Goal: Task Accomplishment & Management: Manage account settings

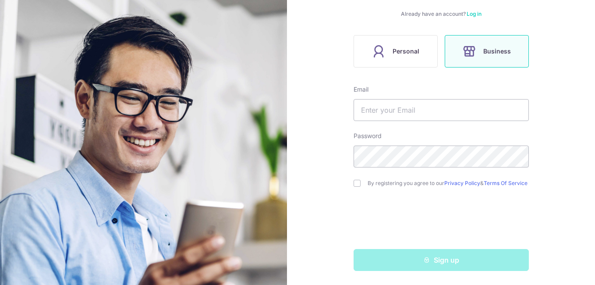
scroll to position [126, 0]
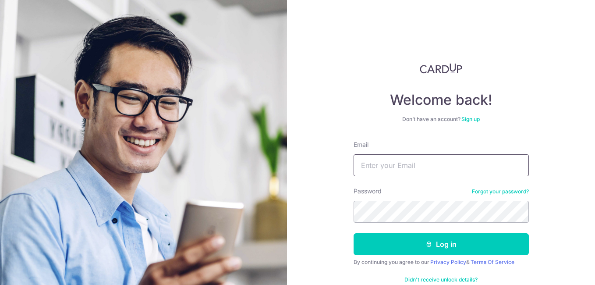
drag, startPoint x: 0, startPoint y: 0, endPoint x: 388, endPoint y: 168, distance: 422.6
click at [388, 168] on input "Email" at bounding box center [441, 165] width 175 height 22
type input "cmchua_85@hotmail.com"
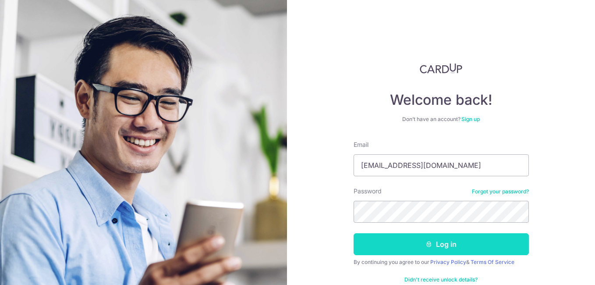
click at [432, 242] on button "Log in" at bounding box center [441, 244] width 175 height 22
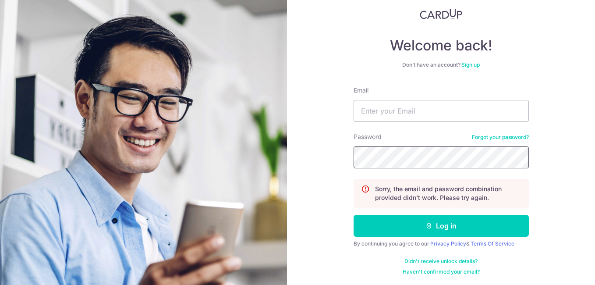
scroll to position [55, 0]
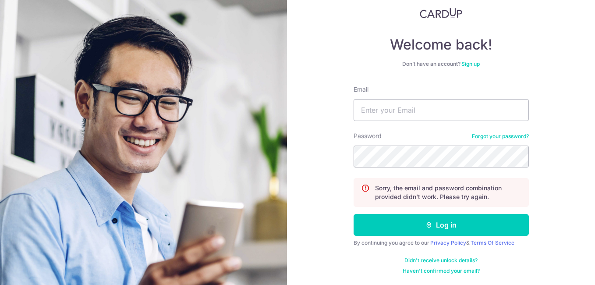
click at [482, 137] on link "Forgot your password?" at bounding box center [500, 136] width 57 height 7
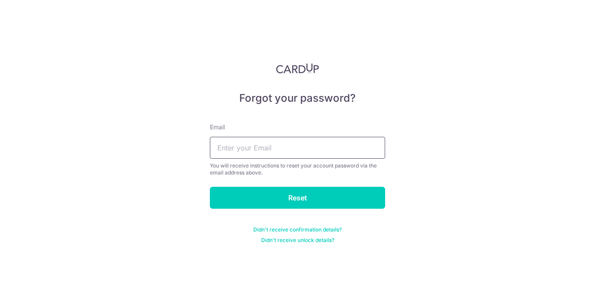
click at [265, 144] on input "text" at bounding box center [297, 148] width 175 height 22
type input "cmchua_85@hotmail.com"
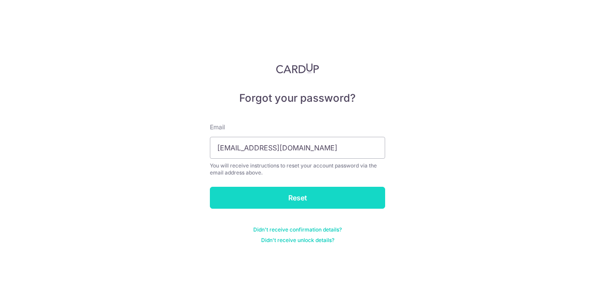
click at [308, 200] on input "Reset" at bounding box center [297, 198] width 175 height 22
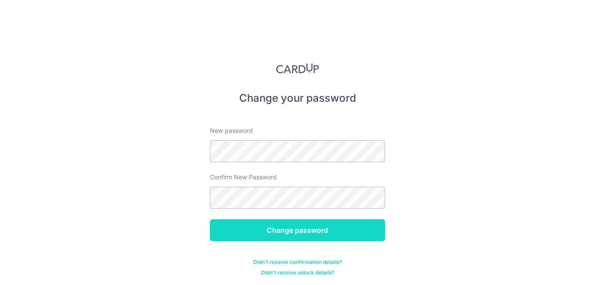
click at [309, 235] on input "Change password" at bounding box center [297, 230] width 175 height 22
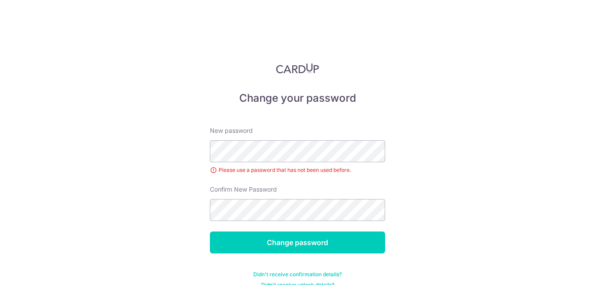
scroll to position [14, 0]
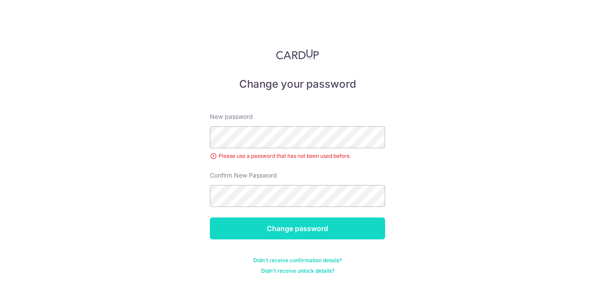
click at [296, 225] on input "Change password" at bounding box center [297, 228] width 175 height 22
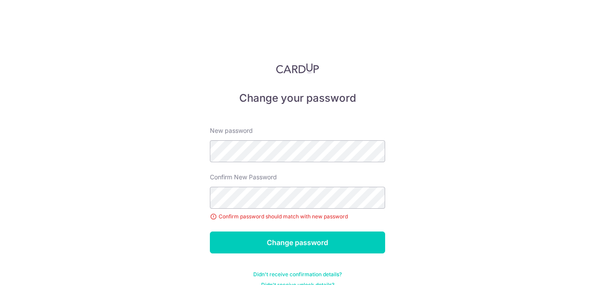
scroll to position [14, 0]
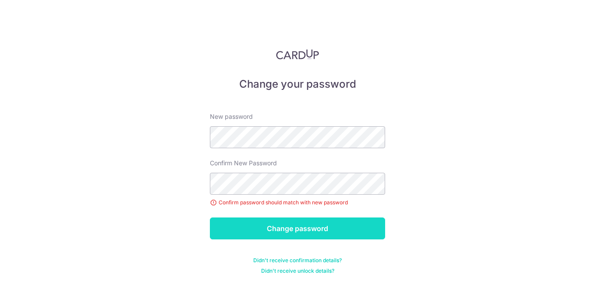
click at [270, 221] on input "Change password" at bounding box center [297, 228] width 175 height 22
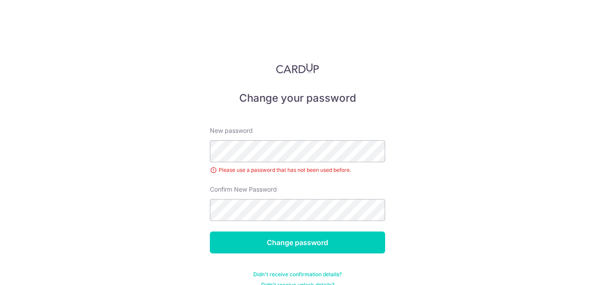
scroll to position [14, 0]
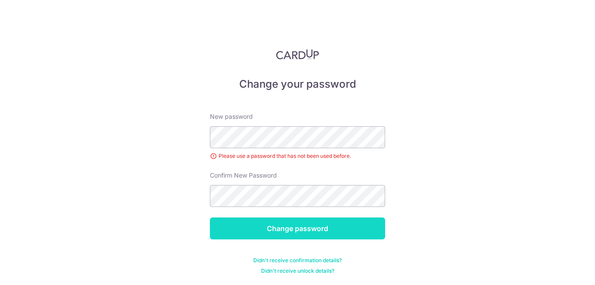
click at [310, 225] on input "Change password" at bounding box center [297, 228] width 175 height 22
click at [346, 225] on input "Change password" at bounding box center [297, 228] width 175 height 22
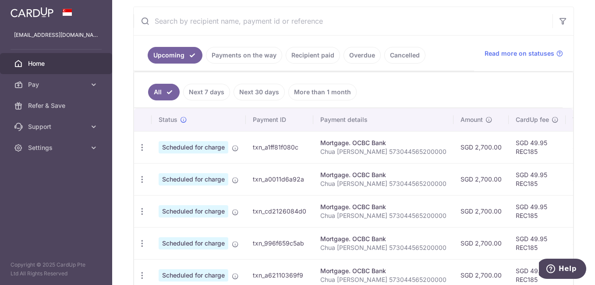
scroll to position [175, 0]
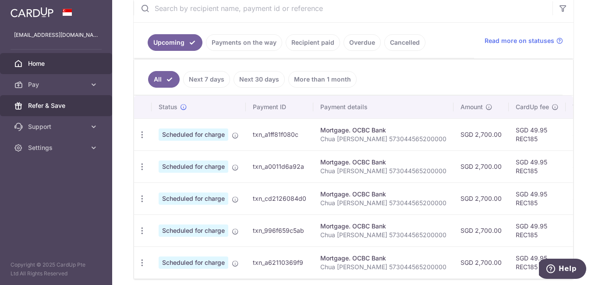
click at [81, 101] on link "Refer & Save" at bounding box center [56, 105] width 112 height 21
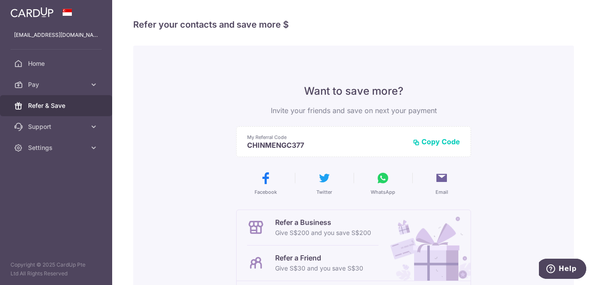
click at [378, 177] on icon at bounding box center [383, 178] width 14 height 14
click at [380, 178] on icon at bounding box center [383, 178] width 14 height 14
click at [378, 177] on icon at bounding box center [383, 178] width 14 height 14
click at [62, 84] on span "Pay" at bounding box center [57, 84] width 58 height 9
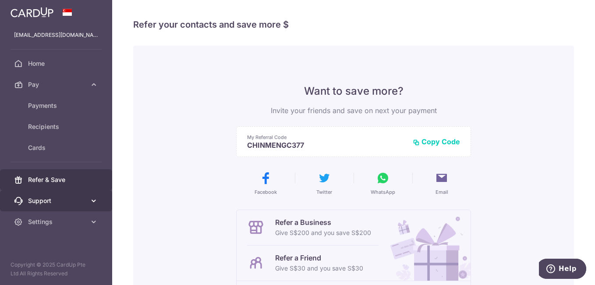
click at [48, 196] on link "Support" at bounding box center [56, 200] width 112 height 21
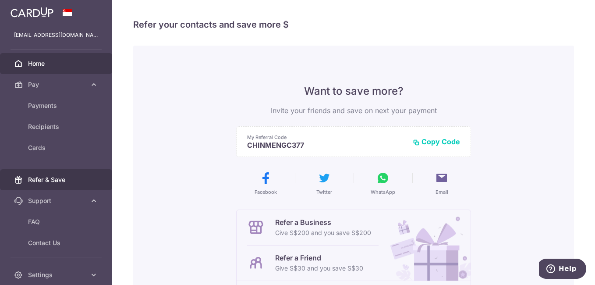
click at [53, 68] on span "Home" at bounding box center [57, 63] width 58 height 9
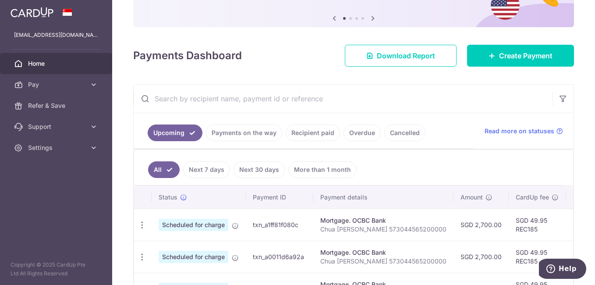
scroll to position [85, 0]
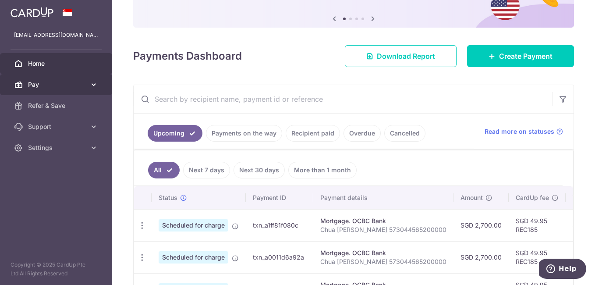
click at [55, 84] on span "Pay" at bounding box center [57, 84] width 58 height 9
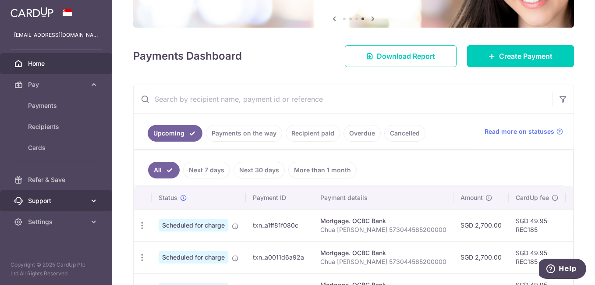
click at [82, 204] on span "Support" at bounding box center [57, 200] width 58 height 9
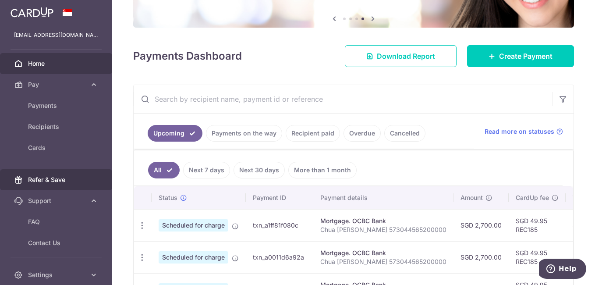
click at [75, 178] on span "Refer & Save" at bounding box center [57, 179] width 58 height 9
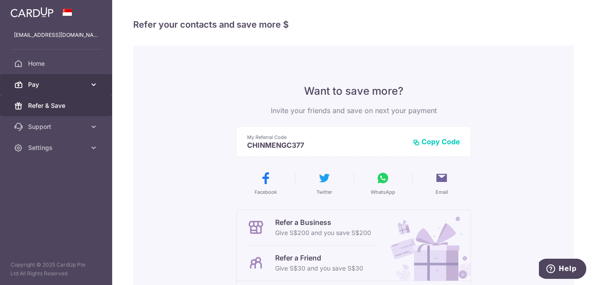
click at [75, 88] on span "Pay" at bounding box center [57, 84] width 58 height 9
